Goal: Browse casually

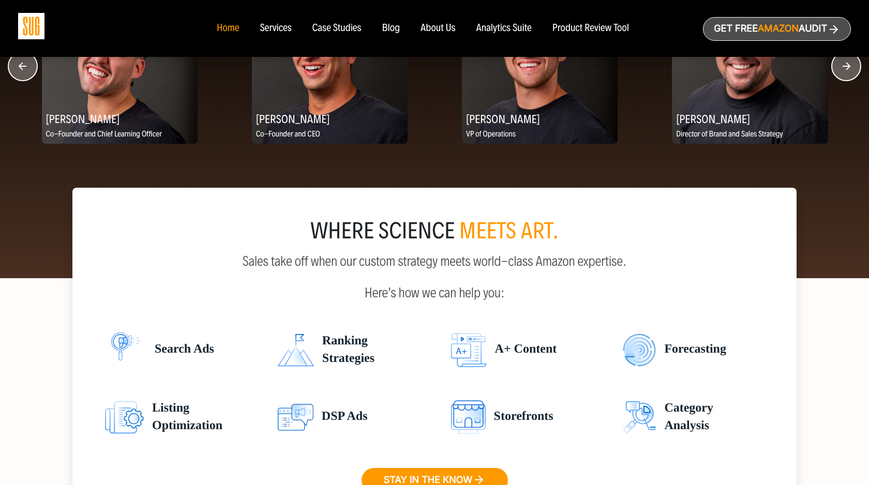
scroll to position [1180, 0]
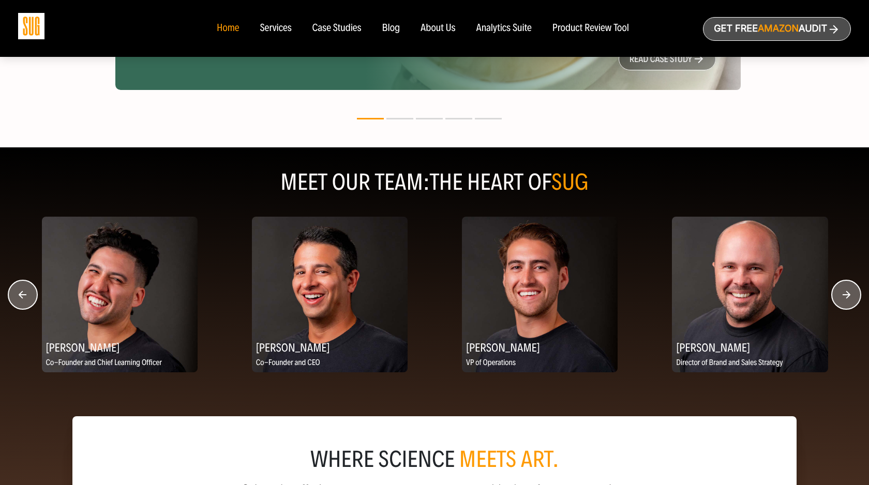
click at [851, 300] on circle "button" at bounding box center [846, 294] width 29 height 29
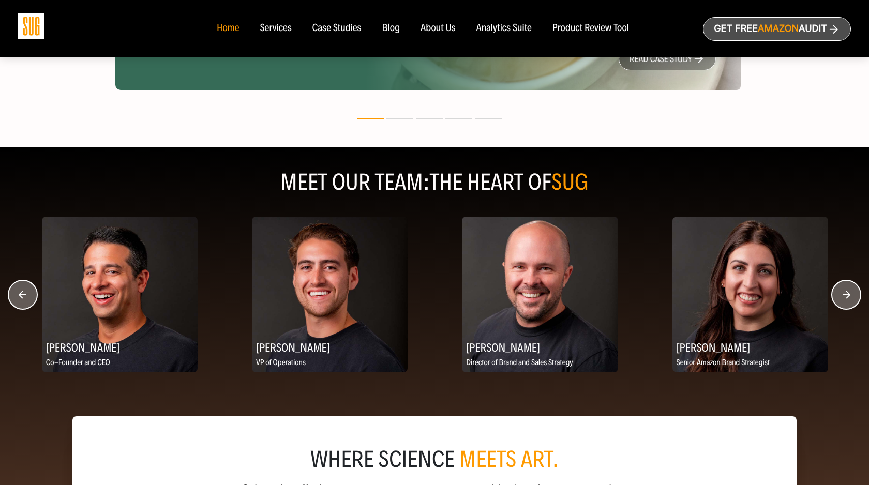
click at [851, 300] on circle "button" at bounding box center [846, 294] width 29 height 29
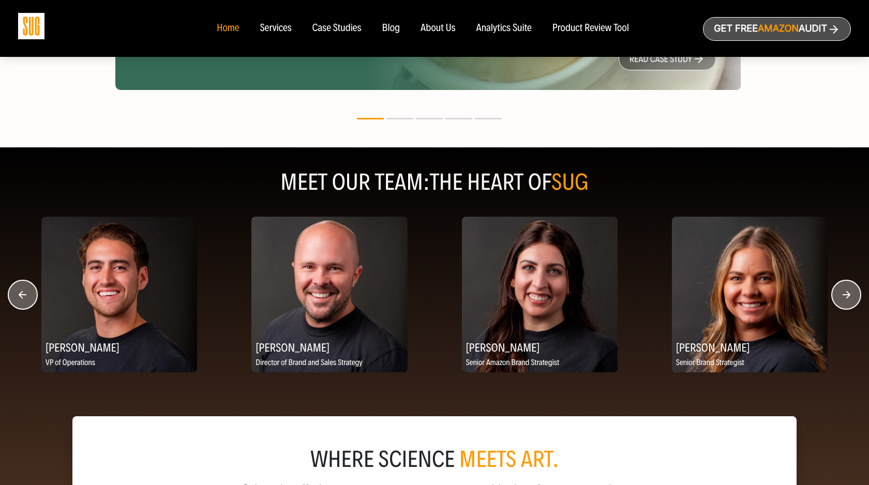
click at [851, 300] on circle "button" at bounding box center [846, 294] width 29 height 29
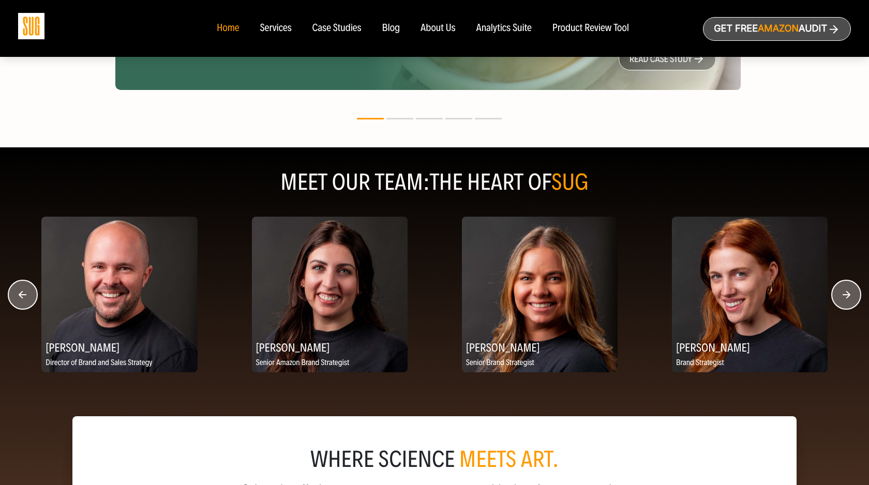
click at [851, 300] on circle "button" at bounding box center [846, 294] width 29 height 29
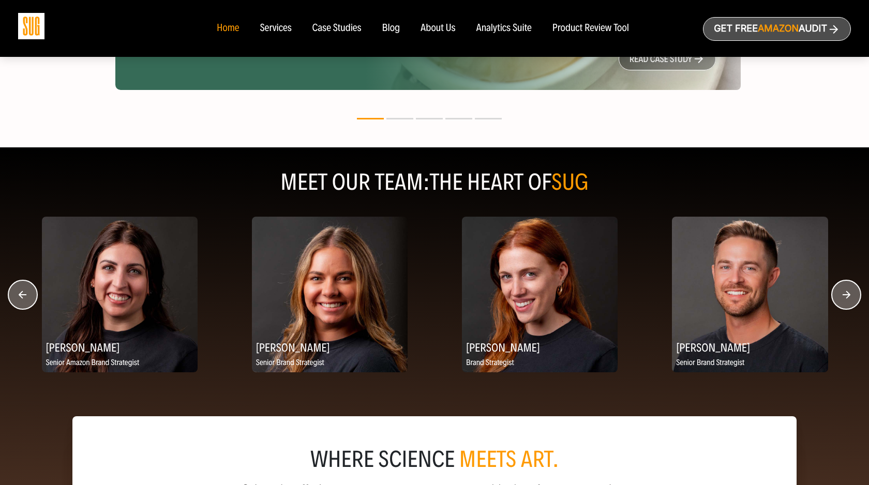
click at [851, 300] on circle "button" at bounding box center [846, 294] width 29 height 29
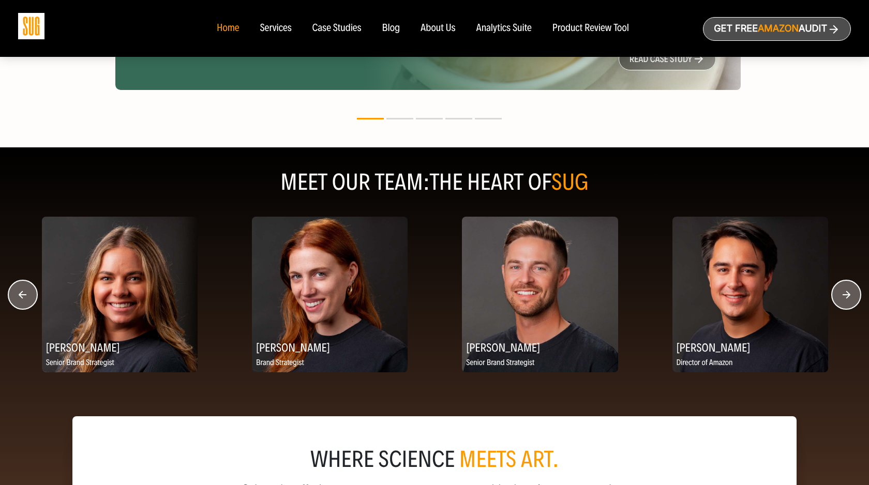
click at [851, 300] on circle "button" at bounding box center [846, 294] width 29 height 29
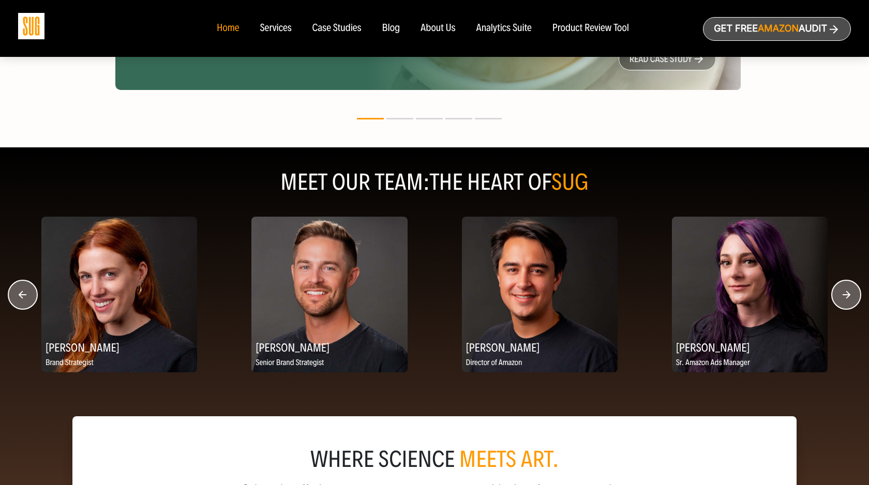
click at [851, 300] on circle "button" at bounding box center [846, 294] width 29 height 29
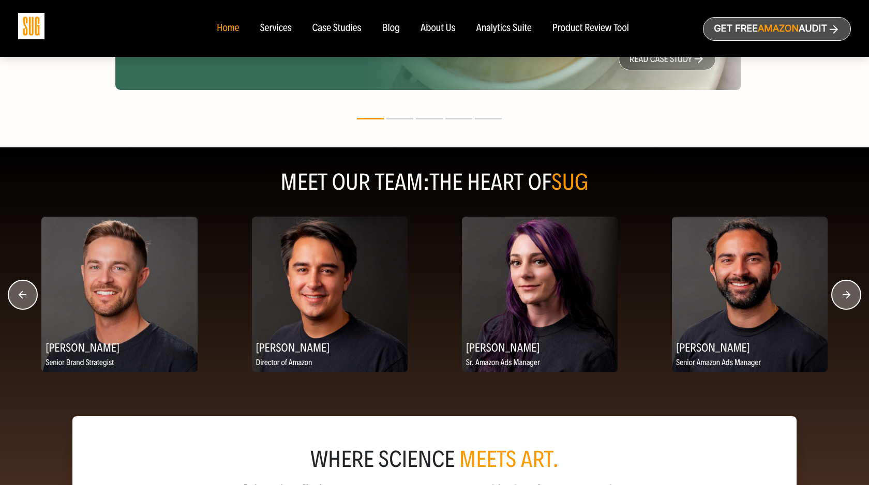
click at [851, 300] on circle "button" at bounding box center [846, 294] width 29 height 29
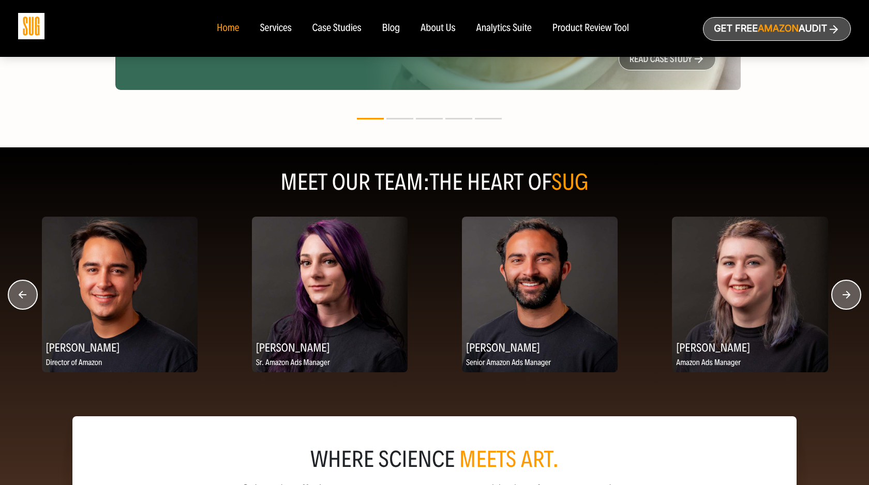
click at [851, 300] on circle "button" at bounding box center [846, 294] width 29 height 29
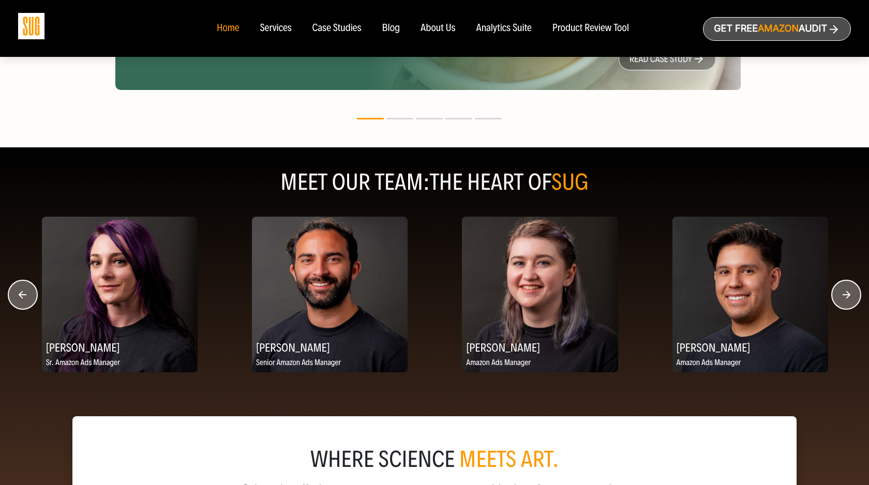
click at [851, 300] on circle "button" at bounding box center [846, 294] width 29 height 29
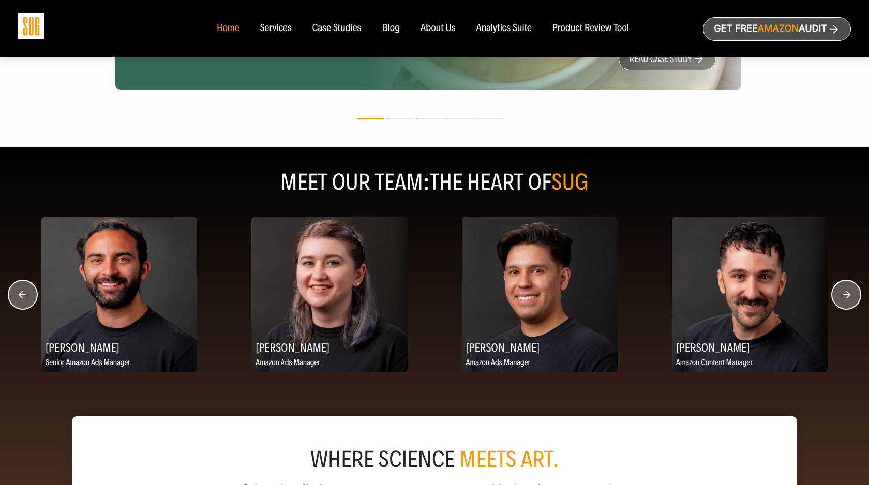
click at [851, 300] on circle "button" at bounding box center [846, 294] width 29 height 29
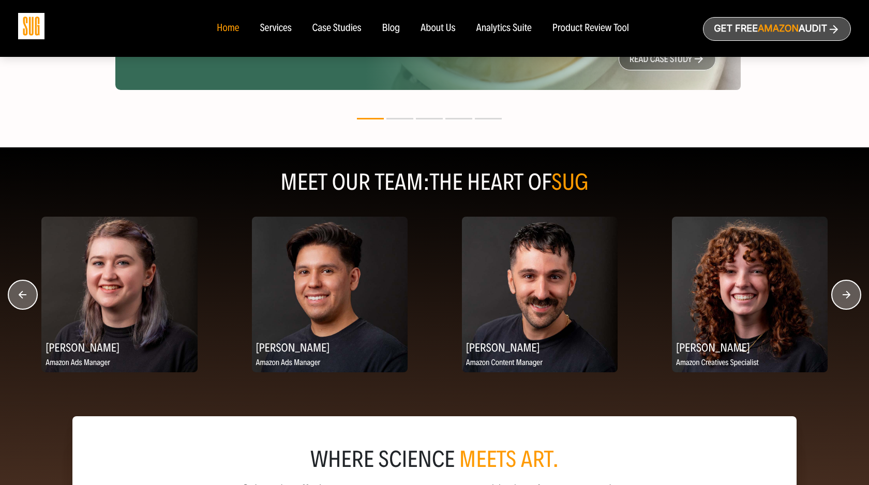
click at [851, 300] on circle "button" at bounding box center [846, 294] width 29 height 29
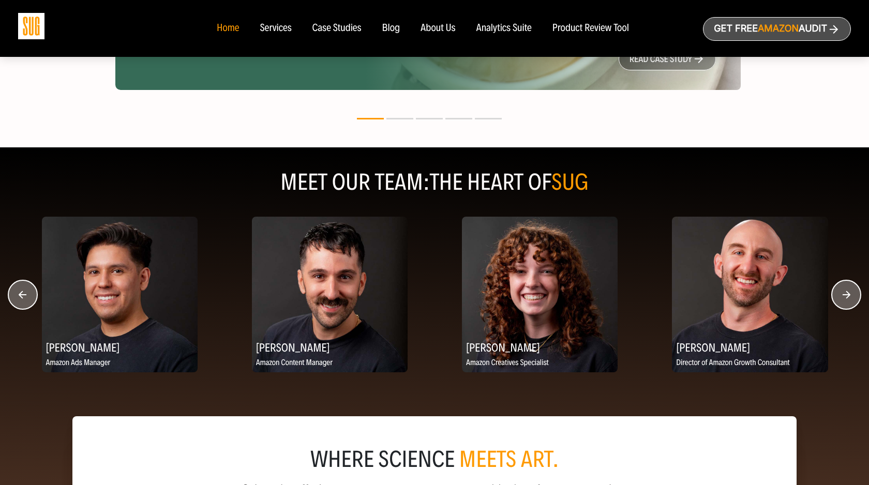
click at [851, 300] on circle "button" at bounding box center [846, 294] width 29 height 29
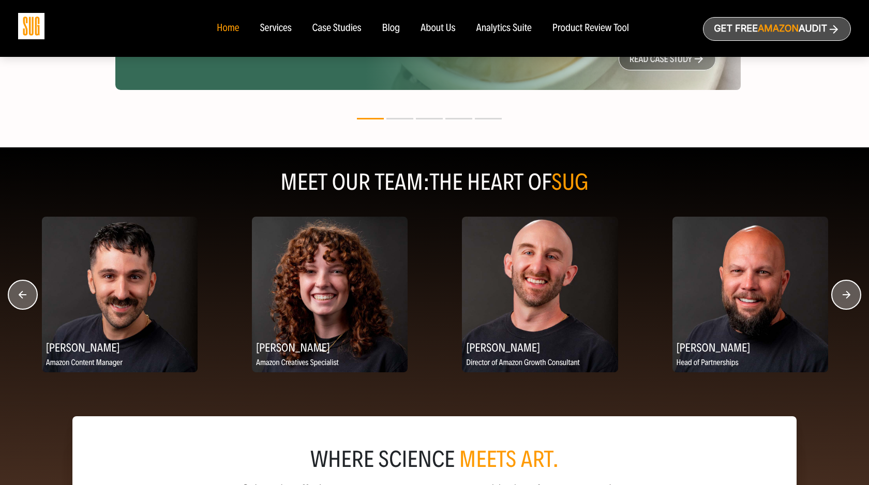
click at [851, 300] on circle "button" at bounding box center [846, 294] width 29 height 29
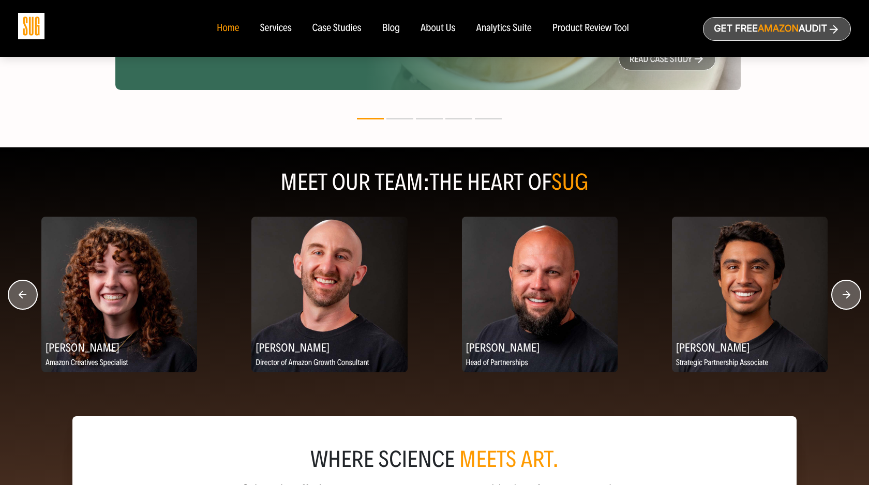
click at [851, 300] on circle "button" at bounding box center [846, 294] width 29 height 29
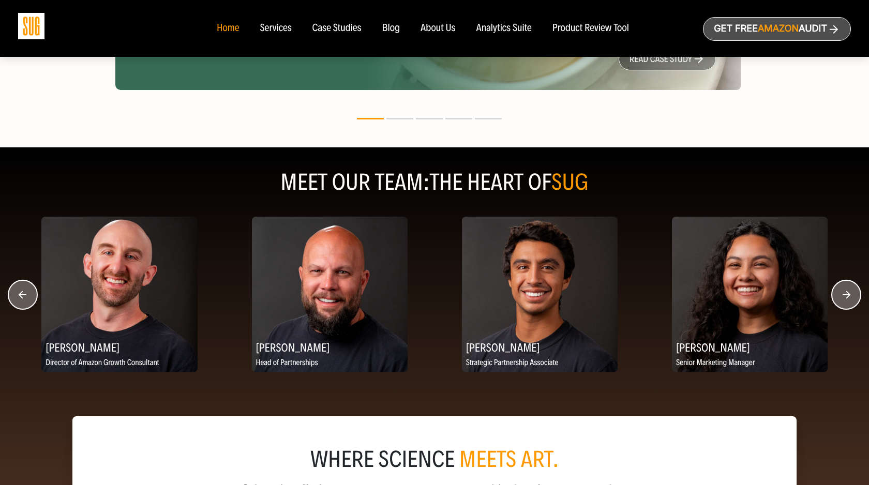
click at [851, 300] on circle "button" at bounding box center [846, 294] width 29 height 29
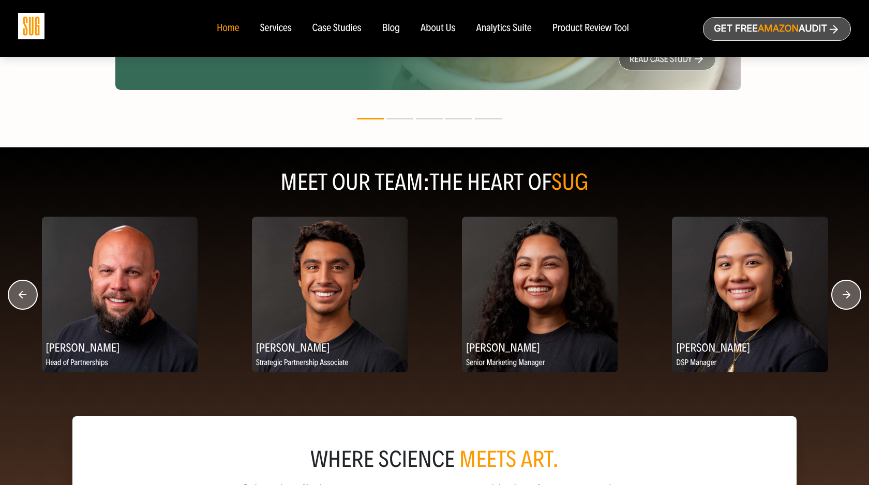
click at [851, 300] on circle "button" at bounding box center [846, 294] width 29 height 29
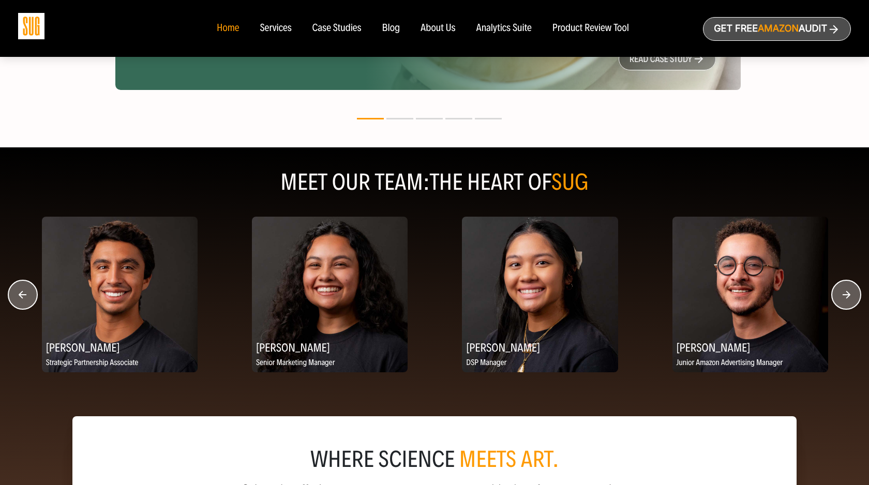
click at [851, 300] on circle "button" at bounding box center [846, 294] width 29 height 29
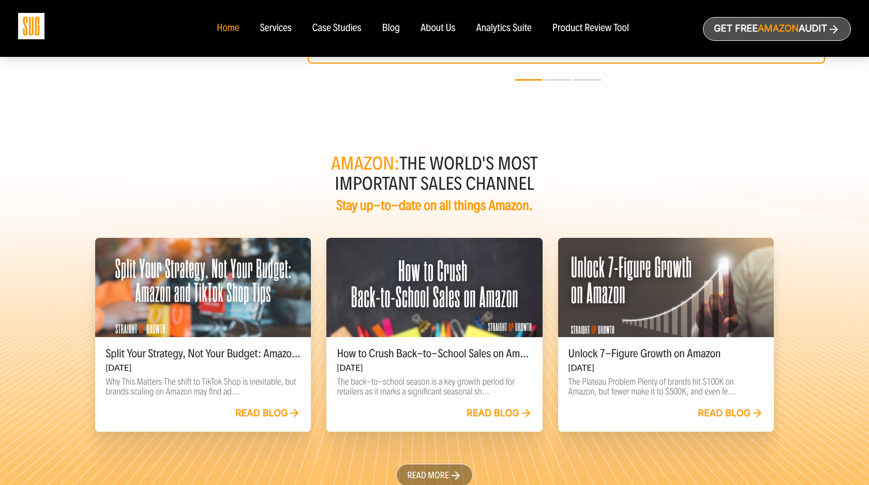
scroll to position [2342, 0]
